Goal: Transaction & Acquisition: Book appointment/travel/reservation

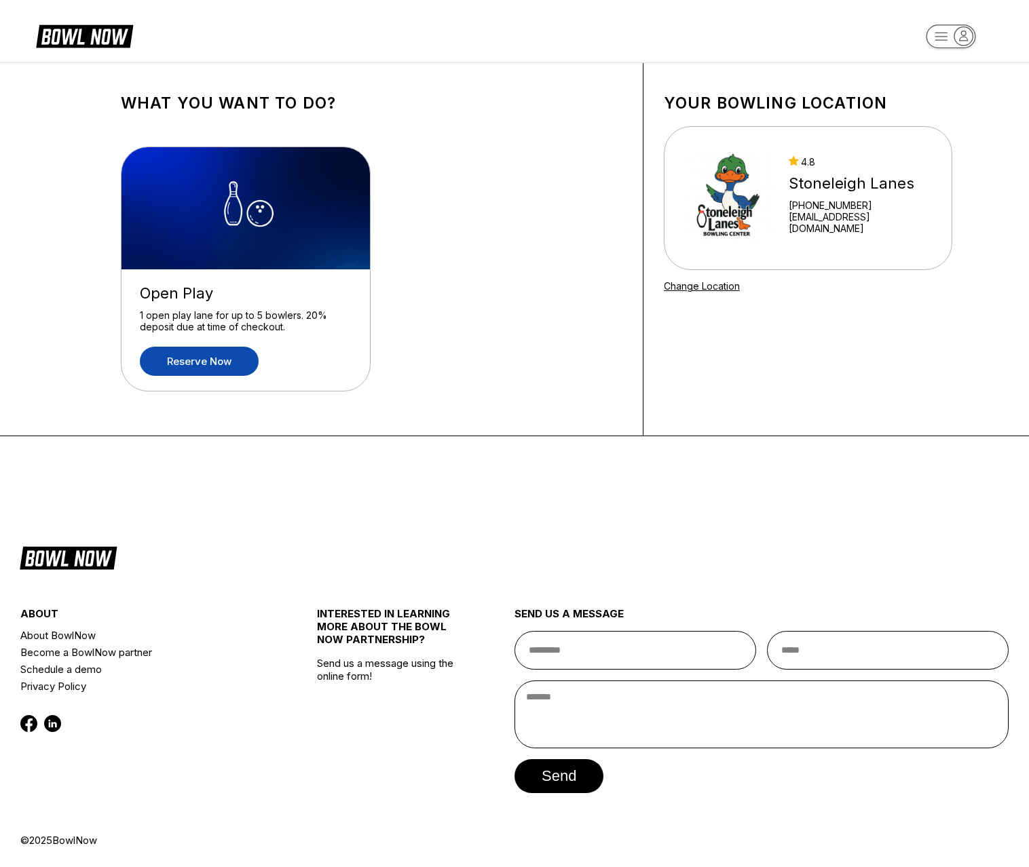
click at [205, 362] on link "Reserve now" at bounding box center [199, 361] width 119 height 29
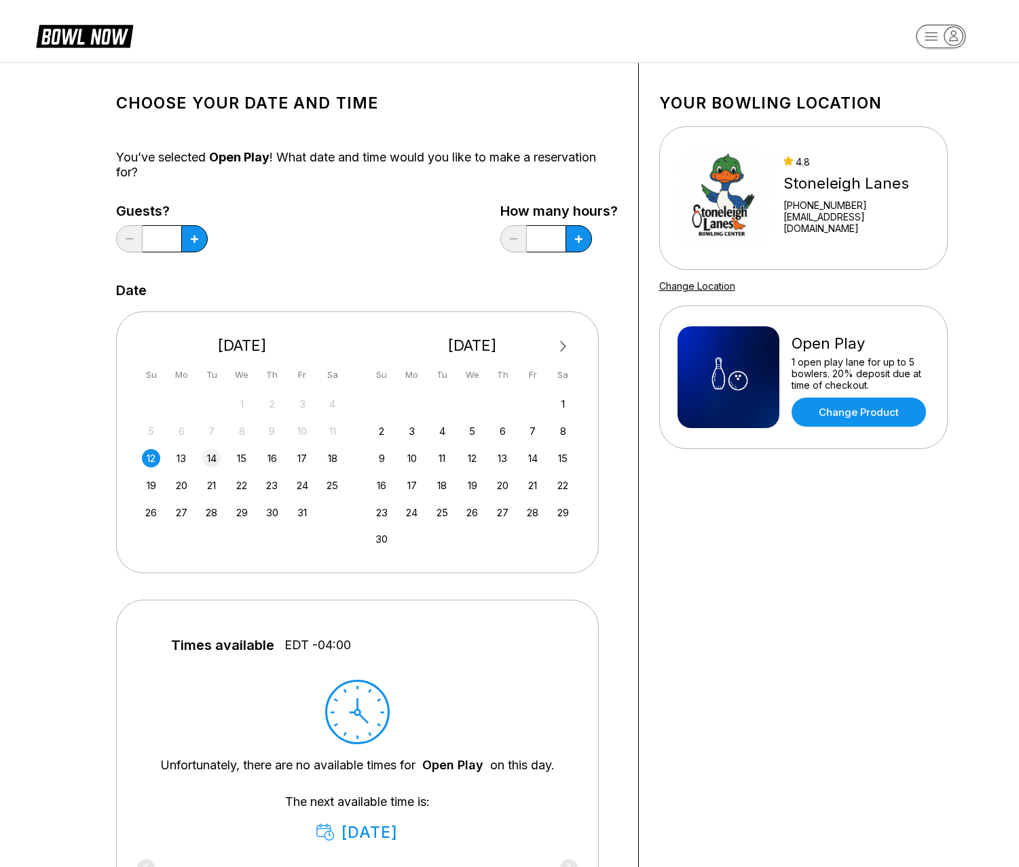
click at [210, 457] on div "14" at bounding box center [211, 458] width 18 height 18
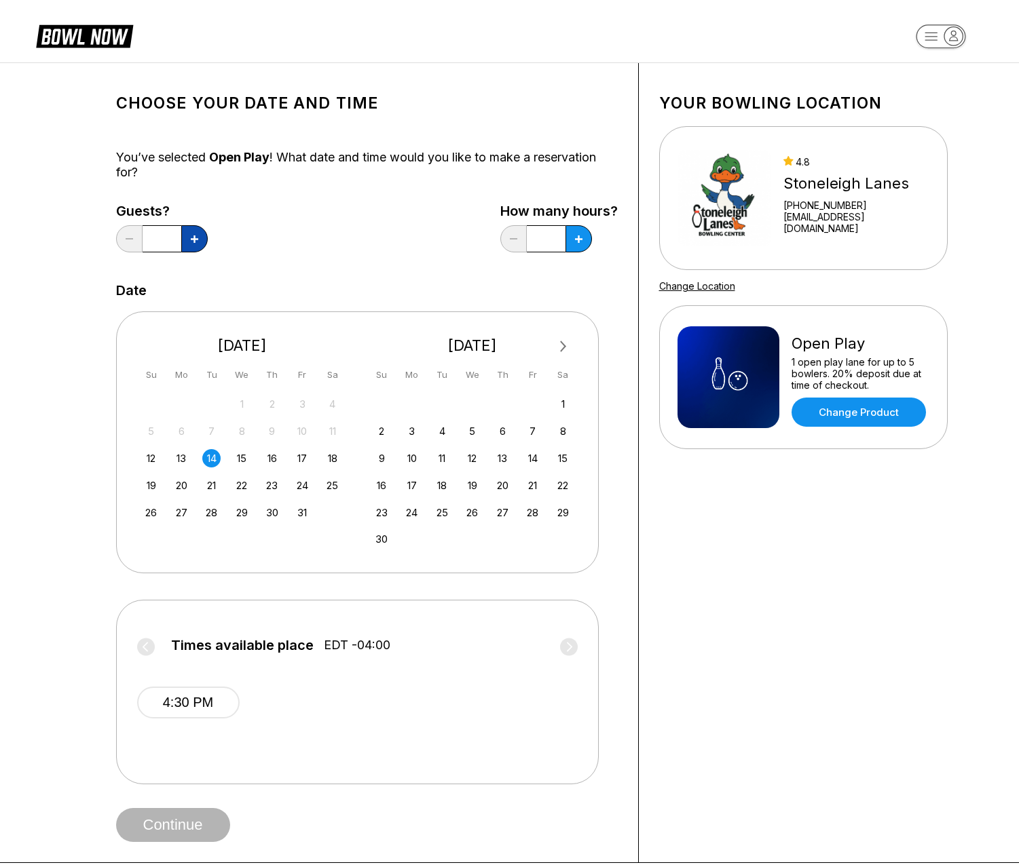
click at [196, 242] on icon at bounding box center [194, 238] width 7 height 7
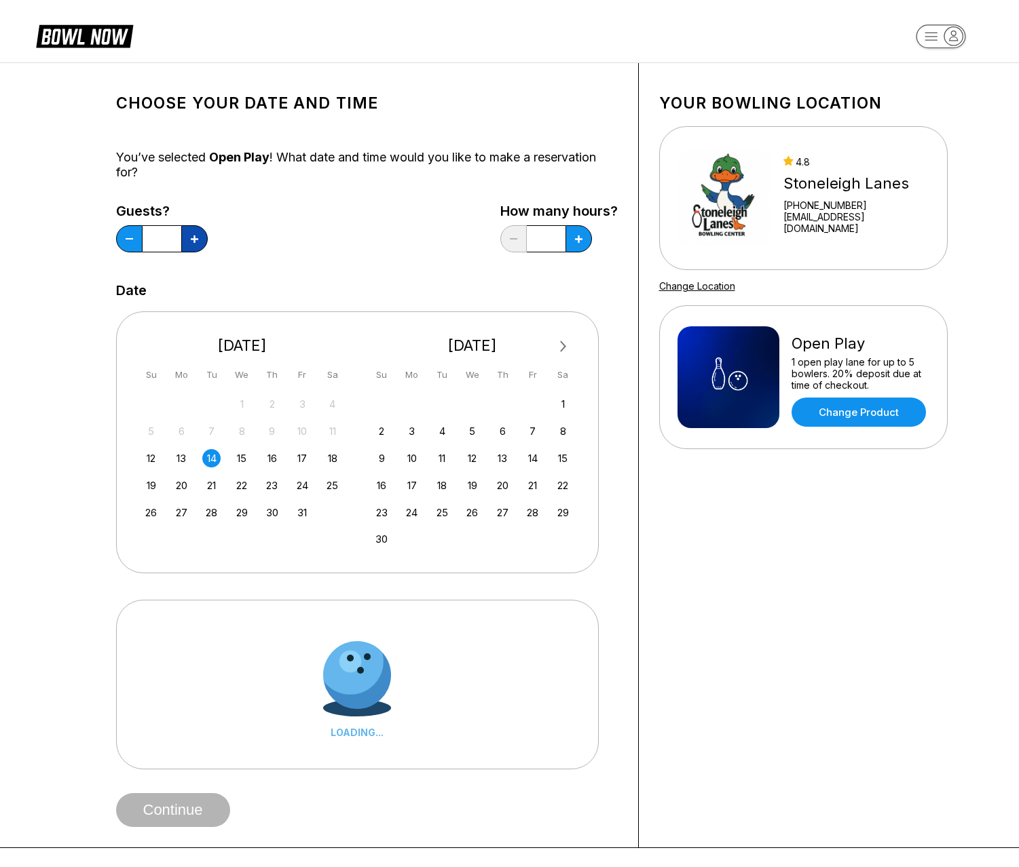
click at [196, 242] on icon at bounding box center [194, 238] width 7 height 7
type input "*"
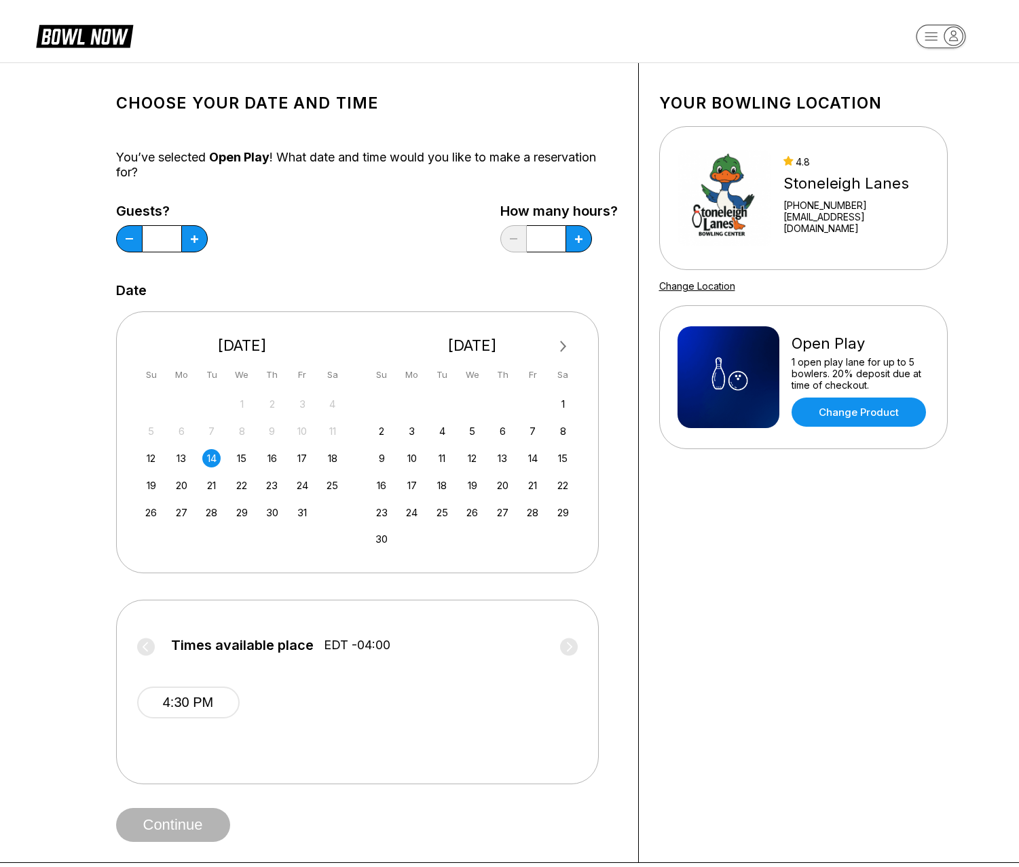
click at [185, 832] on span "Continue" at bounding box center [173, 826] width 114 height 14
click at [206, 704] on button "4:30 PM" at bounding box center [188, 703] width 102 height 32
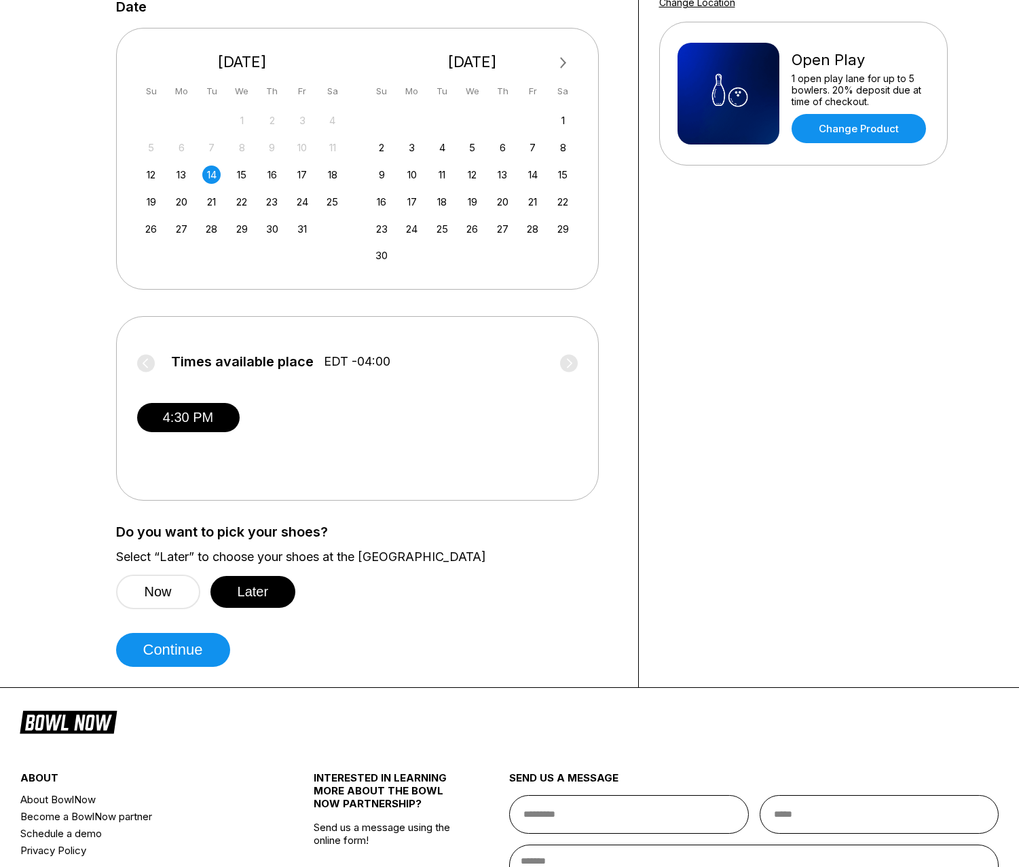
scroll to position [286, 0]
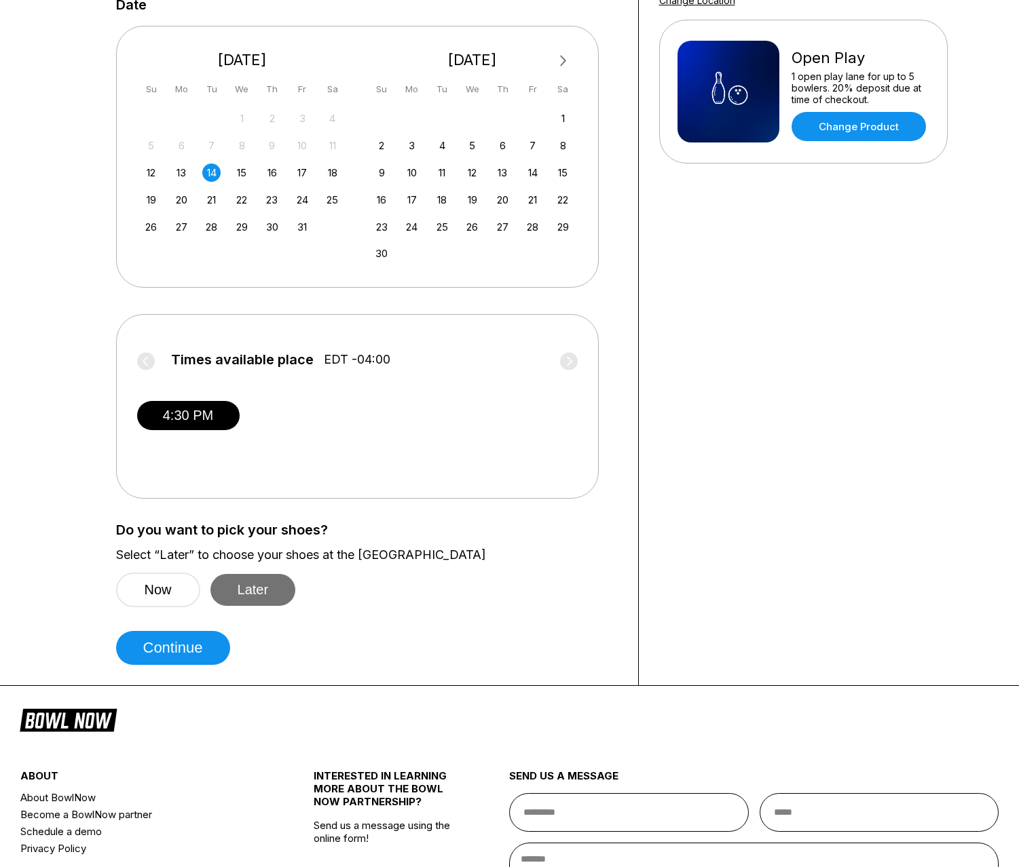
click at [251, 586] on button "Later" at bounding box center [253, 590] width 86 height 32
click at [175, 649] on button "Continue" at bounding box center [173, 648] width 114 height 34
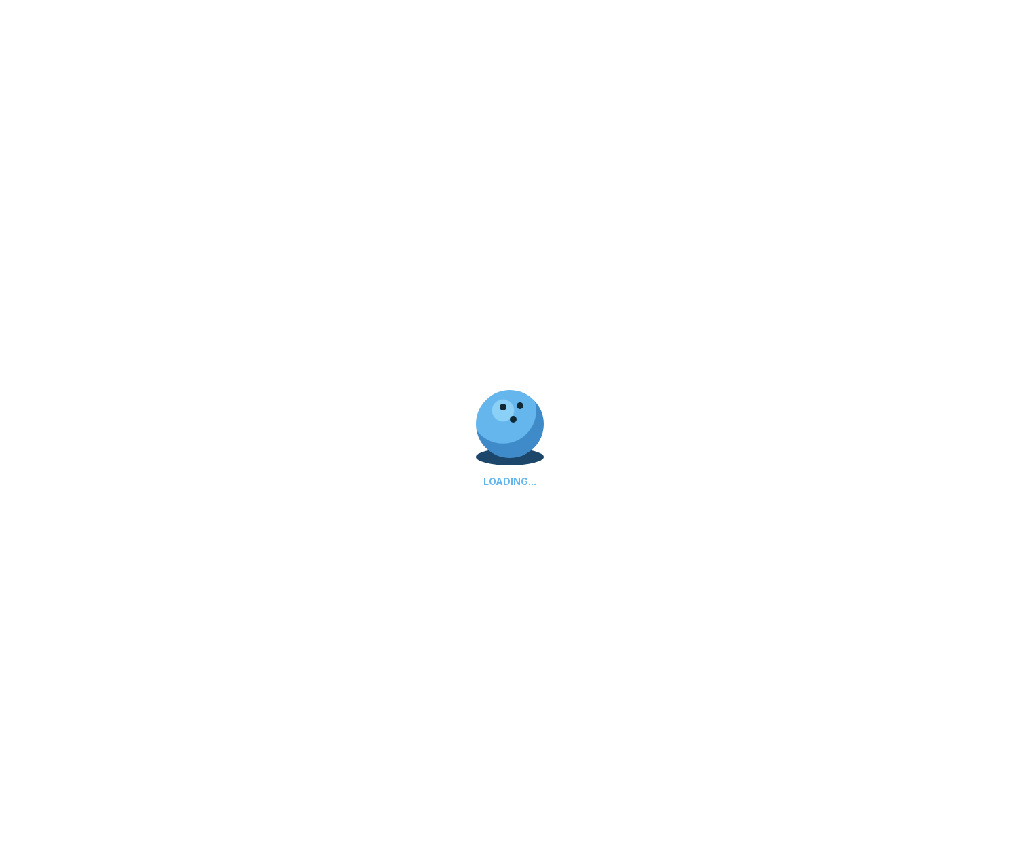
select select "**"
